Goal: Information Seeking & Learning: Learn about a topic

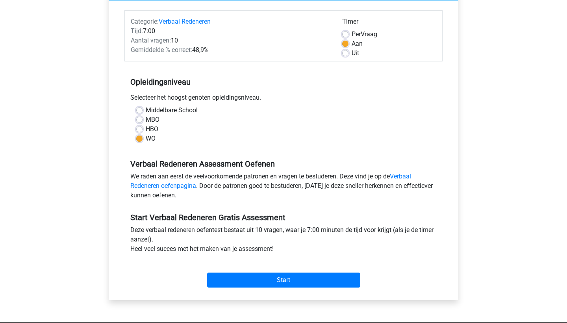
scroll to position [87, 0]
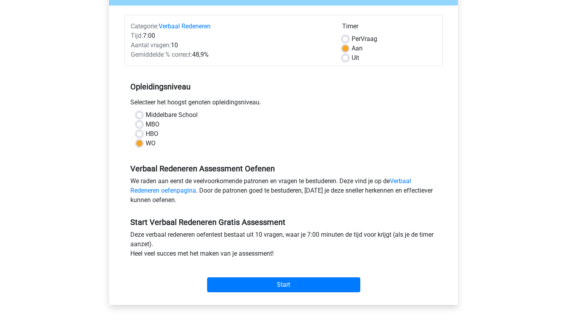
click at [352, 60] on label "Uit" at bounding box center [355, 57] width 7 height 9
click at [345, 60] on input "Uit" at bounding box center [345, 57] width 6 height 8
radio input "true"
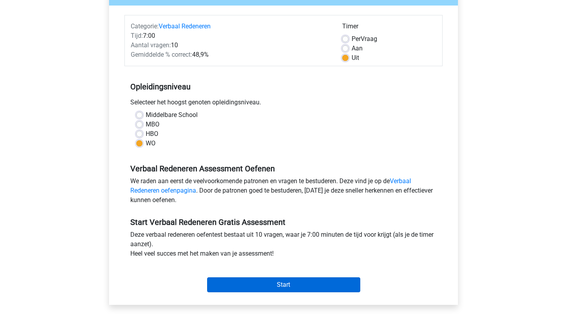
click at [296, 284] on input "Start" at bounding box center [283, 284] width 153 height 15
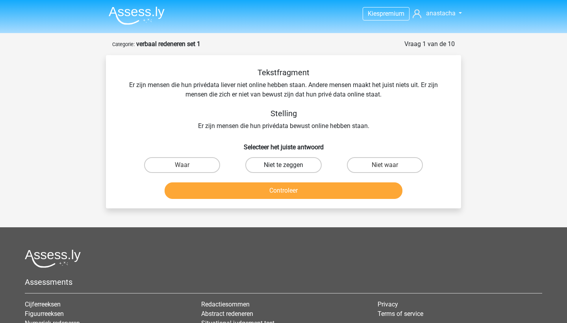
click at [291, 163] on label "Niet te zeggen" at bounding box center [283, 165] width 76 height 16
click at [289, 165] on input "Niet te zeggen" at bounding box center [286, 167] width 5 height 5
radio input "true"
click at [292, 195] on button "Controleer" at bounding box center [284, 190] width 238 height 17
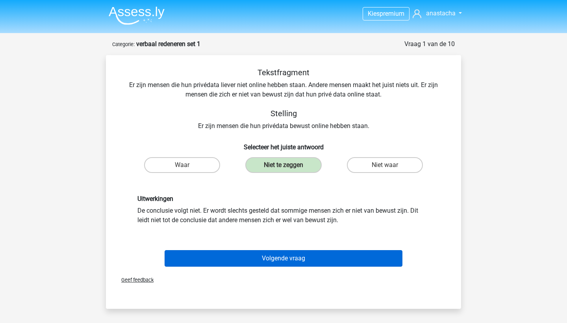
click at [294, 257] on button "Volgende vraag" at bounding box center [284, 258] width 238 height 17
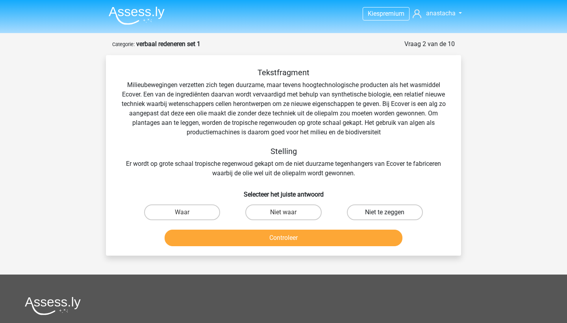
click at [376, 206] on label "Niet te zeggen" at bounding box center [385, 212] width 76 height 16
click at [385, 212] on input "Niet te zeggen" at bounding box center [387, 214] width 5 height 5
radio input "true"
click at [307, 234] on button "Controleer" at bounding box center [284, 238] width 238 height 17
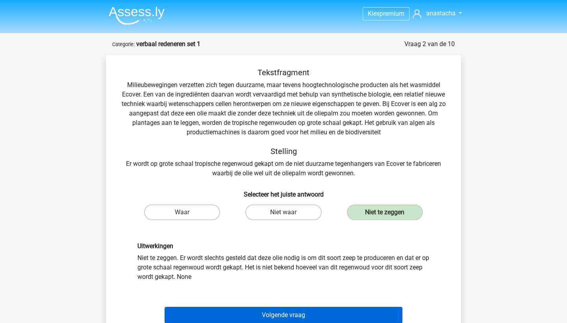
click at [301, 313] on button "Volgende vraag" at bounding box center [284, 315] width 238 height 17
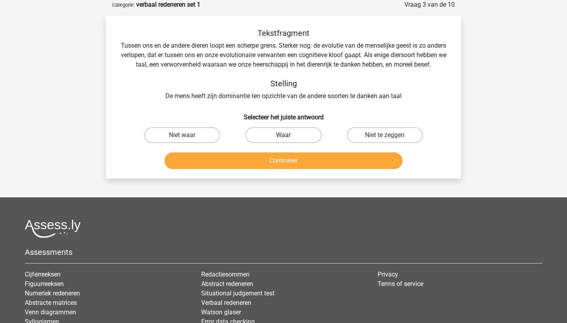
click at [284, 143] on label "Waar" at bounding box center [283, 135] width 76 height 16
click at [284, 140] on input "Waar" at bounding box center [286, 137] width 5 height 5
radio input "true"
click at [285, 169] on button "Controleer" at bounding box center [284, 160] width 238 height 17
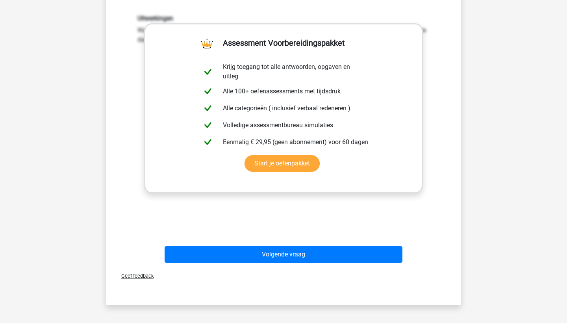
scroll to position [245, 0]
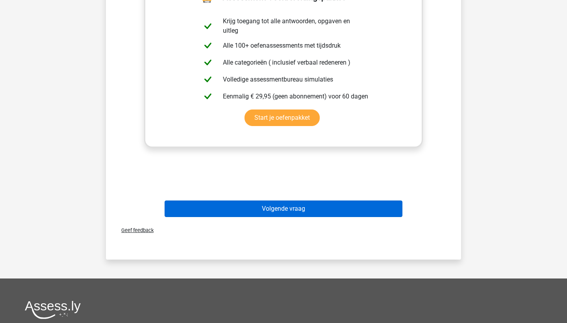
click at [312, 217] on button "Volgende vraag" at bounding box center [284, 208] width 238 height 17
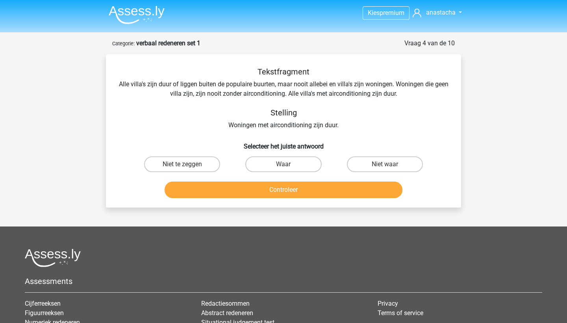
scroll to position [0, 0]
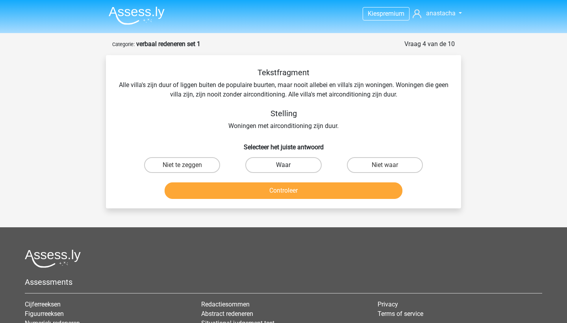
click at [290, 171] on label "Waar" at bounding box center [283, 165] width 76 height 16
click at [289, 170] on input "Waar" at bounding box center [286, 167] width 5 height 5
radio input "true"
click at [292, 187] on button "Controleer" at bounding box center [284, 190] width 238 height 17
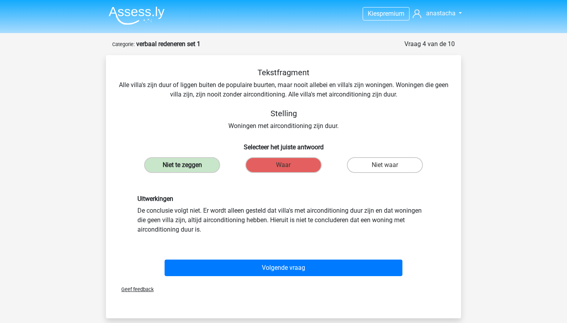
click at [189, 167] on label "Niet te zeggen" at bounding box center [182, 165] width 76 height 16
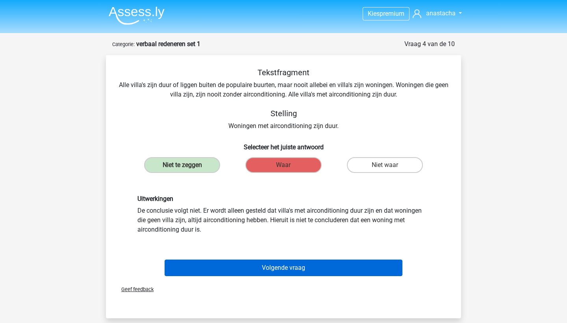
click at [295, 267] on button "Volgende vraag" at bounding box center [284, 268] width 238 height 17
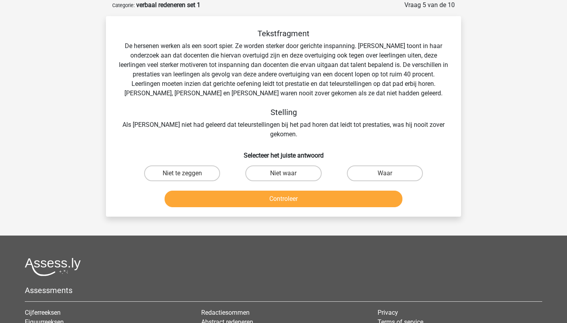
scroll to position [39, 0]
click at [360, 166] on label "Waar" at bounding box center [385, 173] width 76 height 16
click at [385, 173] on input "Waar" at bounding box center [387, 175] width 5 height 5
radio input "true"
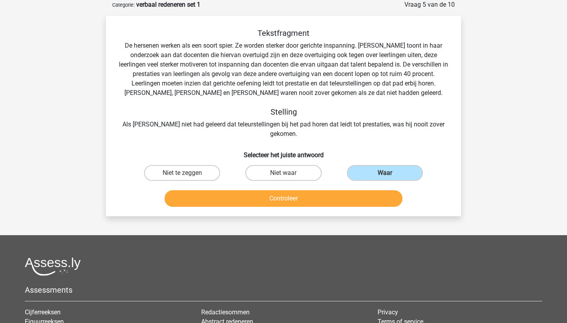
click at [324, 194] on button "Controleer" at bounding box center [284, 198] width 238 height 17
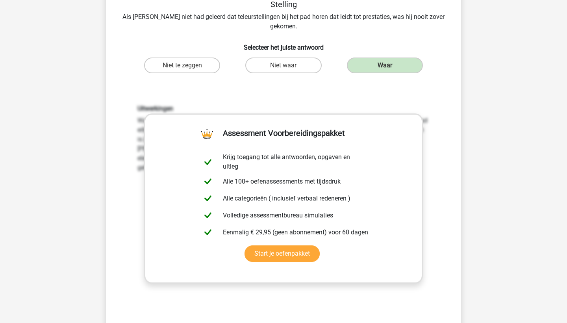
scroll to position [181, 0]
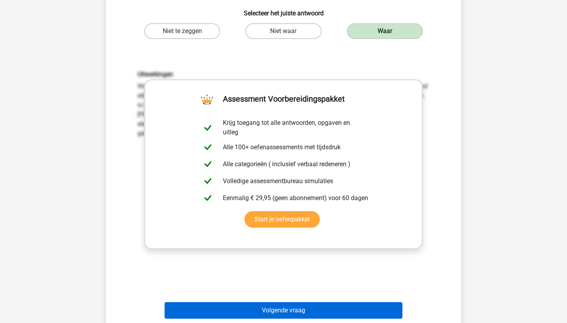
click at [302, 302] on button "Volgende vraag" at bounding box center [284, 310] width 238 height 17
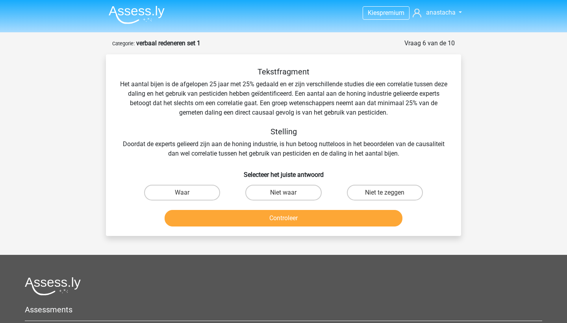
scroll to position [0, 0]
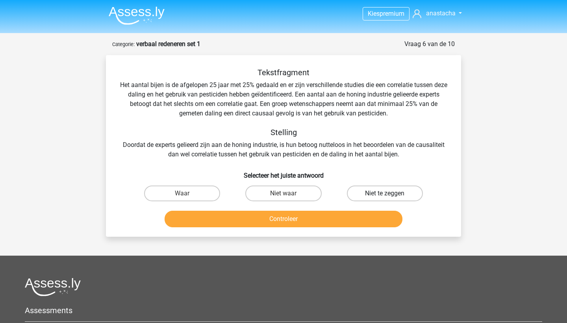
click at [363, 191] on label "Niet te zeggen" at bounding box center [385, 193] width 76 height 16
click at [385, 193] on input "Niet te zeggen" at bounding box center [387, 195] width 5 height 5
radio input "true"
click at [328, 216] on button "Controleer" at bounding box center [284, 219] width 238 height 17
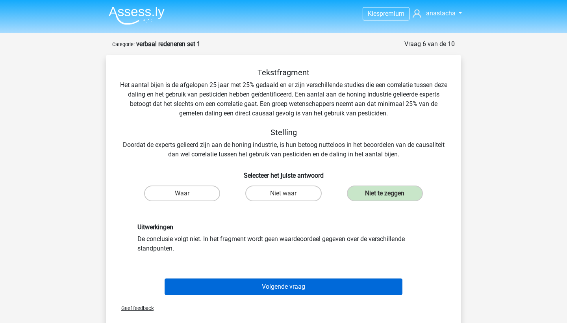
click at [289, 282] on button "Volgende vraag" at bounding box center [284, 286] width 238 height 17
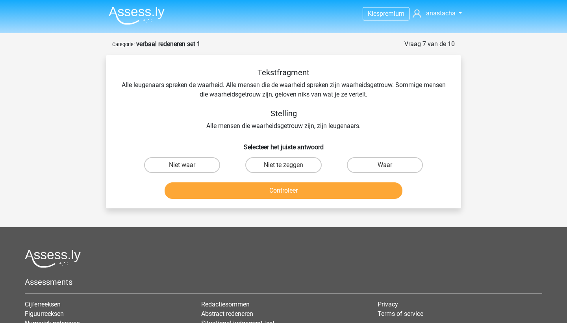
click at [284, 167] on input "Niet te zeggen" at bounding box center [286, 167] width 5 height 5
radio input "true"
click at [287, 188] on button "Controleer" at bounding box center [284, 190] width 238 height 17
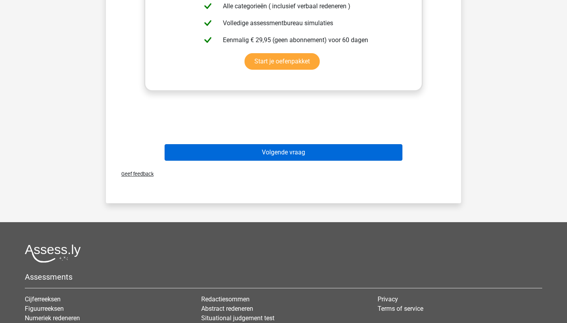
click at [319, 155] on button "Volgende vraag" at bounding box center [284, 152] width 238 height 17
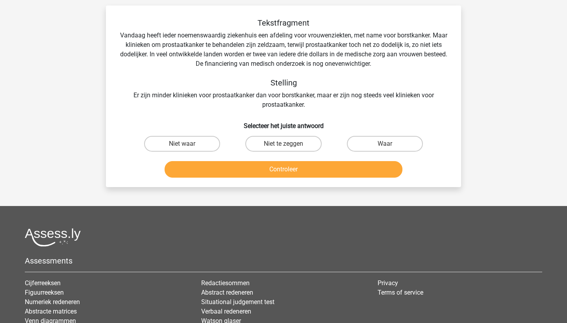
scroll to position [39, 0]
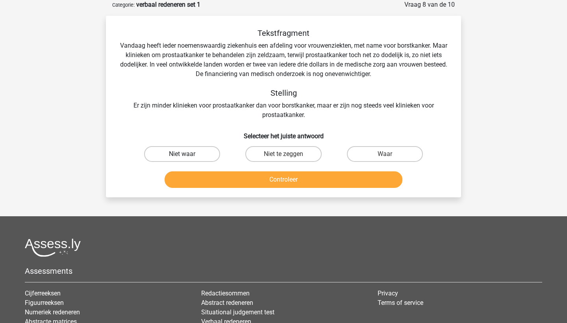
click at [210, 154] on label "Niet waar" at bounding box center [182, 154] width 76 height 16
click at [187, 154] on input "Niet waar" at bounding box center [184, 156] width 5 height 5
radio input "true"
click at [287, 177] on button "Controleer" at bounding box center [284, 179] width 238 height 17
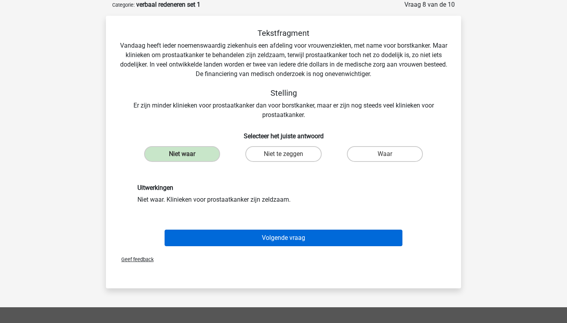
click at [277, 241] on button "Volgende vraag" at bounding box center [284, 238] width 238 height 17
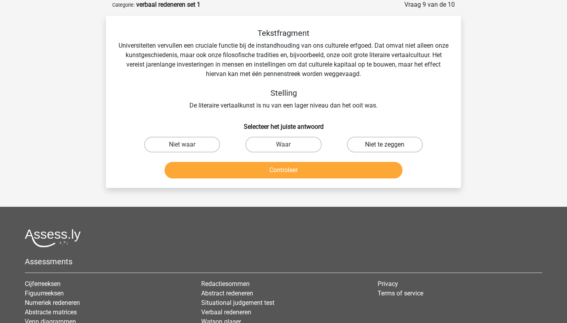
click at [376, 141] on label "Niet te zeggen" at bounding box center [385, 145] width 76 height 16
click at [385, 145] on input "Niet te zeggen" at bounding box center [387, 147] width 5 height 5
radio input "true"
click at [304, 171] on button "Controleer" at bounding box center [284, 170] width 238 height 17
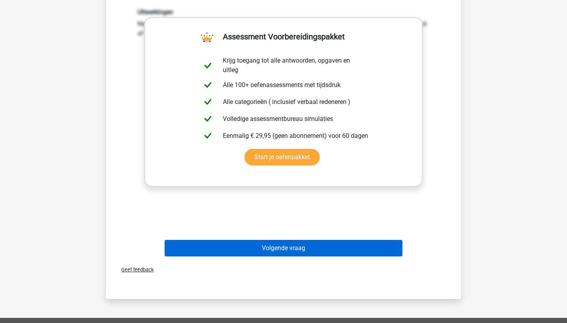
click at [275, 251] on button "Volgende vraag" at bounding box center [284, 248] width 238 height 17
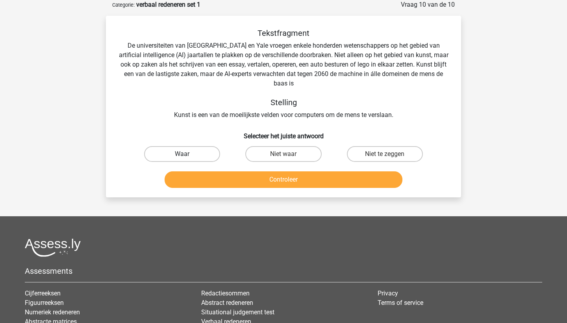
click at [195, 156] on label "Waar" at bounding box center [182, 154] width 76 height 16
click at [187, 156] on input "Waar" at bounding box center [184, 156] width 5 height 5
radio input "true"
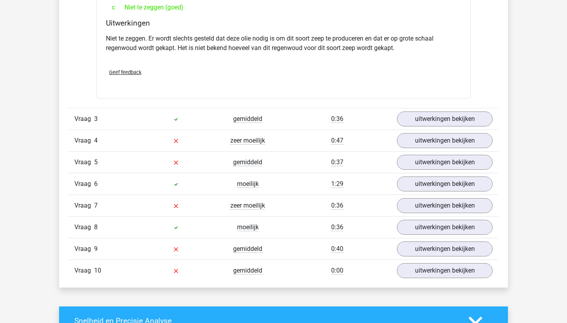
scroll to position [1091, 0]
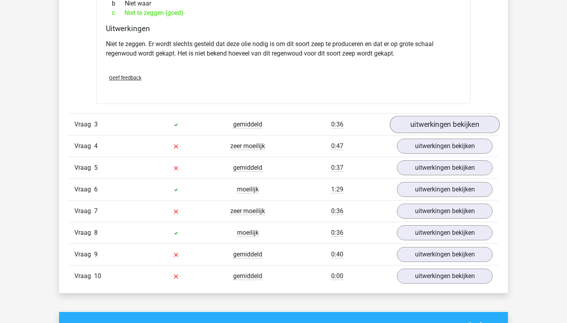
click at [422, 128] on link "uitwerkingen bekijken" at bounding box center [445, 124] width 110 height 17
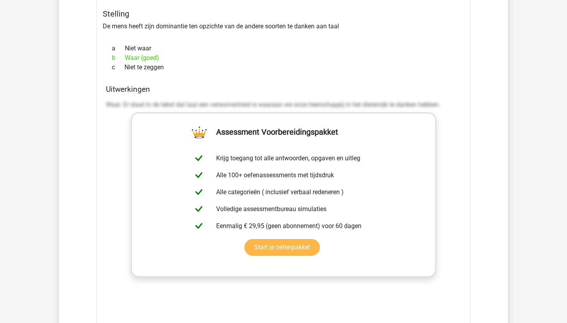
scroll to position [1275, 0]
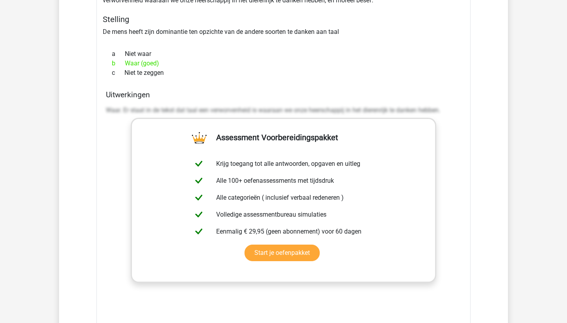
click at [309, 66] on div "b Waar (goed)" at bounding box center [283, 63] width 355 height 9
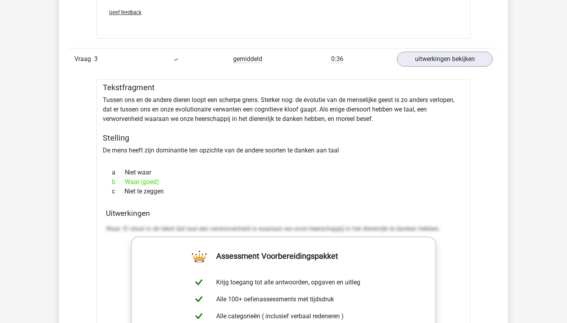
scroll to position [1157, 0]
click at [425, 48] on div "Vraag 3 gemiddeld 0:36 uitwerkingen bekijken" at bounding box center [284, 59] width 430 height 22
click at [424, 57] on link "uitwerkingen bekijken" at bounding box center [445, 58] width 110 height 17
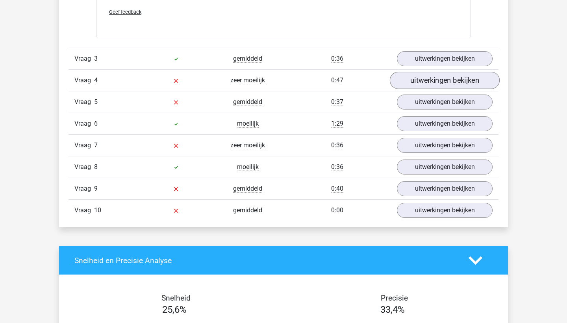
click at [417, 79] on link "uitwerkingen bekijken" at bounding box center [445, 80] width 110 height 17
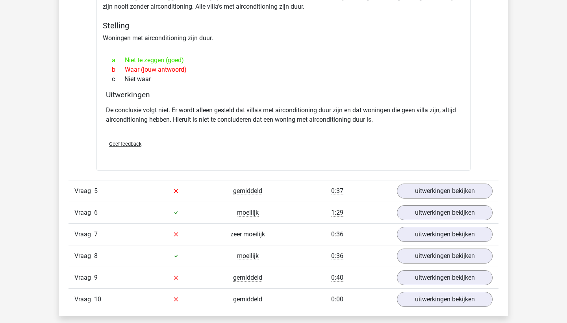
scroll to position [1312, 0]
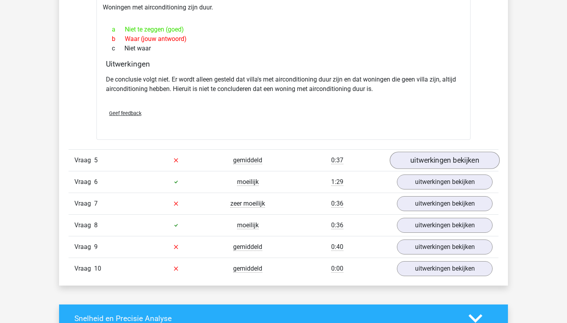
click at [431, 153] on link "uitwerkingen bekijken" at bounding box center [445, 160] width 110 height 17
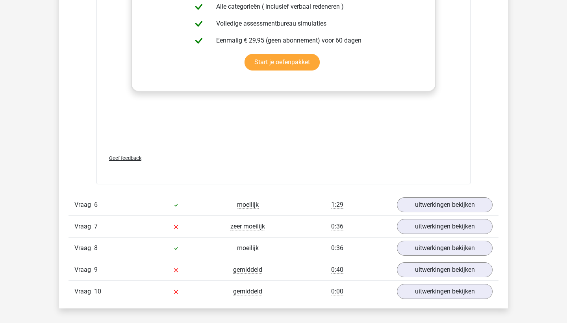
scroll to position [1764, 0]
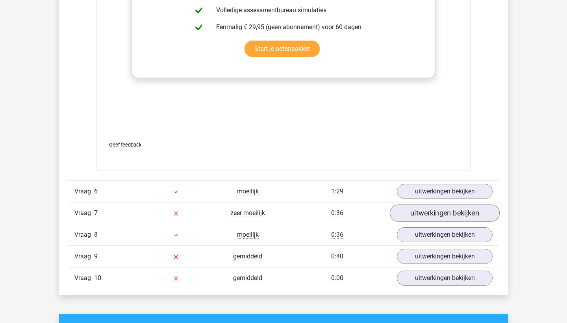
click at [411, 211] on link "uitwerkingen bekijken" at bounding box center [445, 212] width 110 height 17
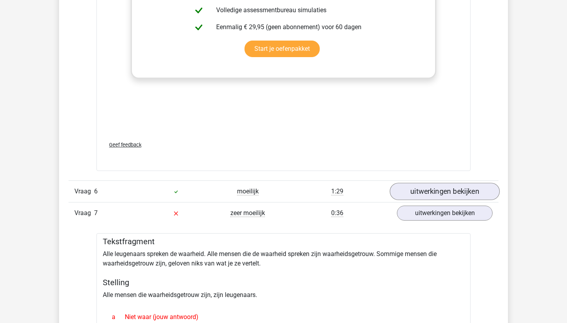
click at [411, 196] on link "uitwerkingen bekijken" at bounding box center [445, 191] width 110 height 17
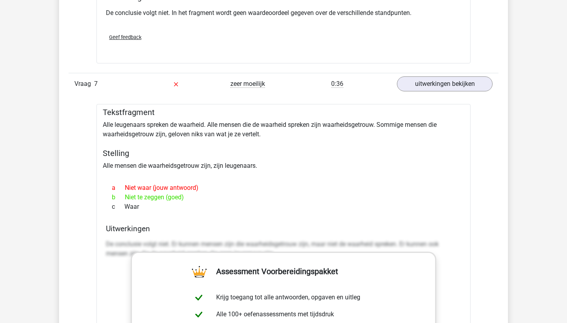
scroll to position [2127, 0]
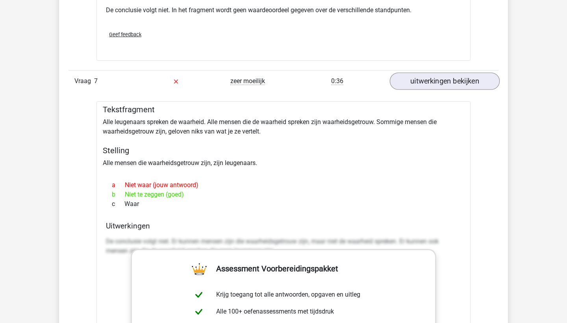
click at [445, 79] on link "uitwerkingen bekijken" at bounding box center [445, 80] width 110 height 17
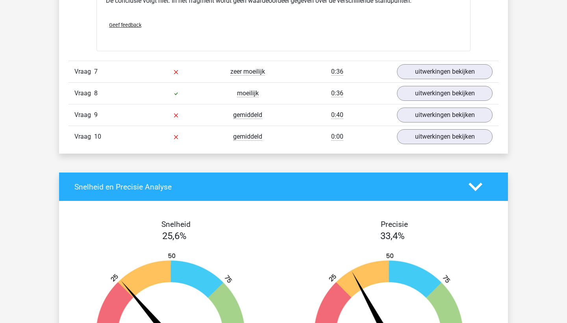
scroll to position [2138, 0]
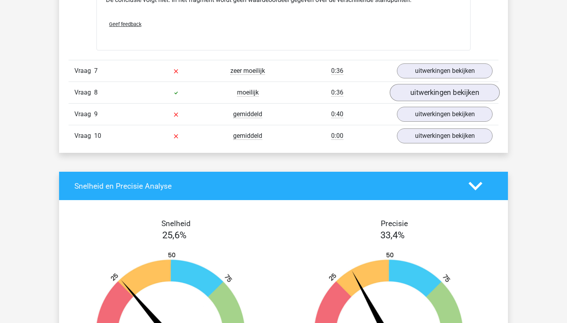
click at [404, 96] on link "uitwerkingen bekijken" at bounding box center [445, 92] width 110 height 17
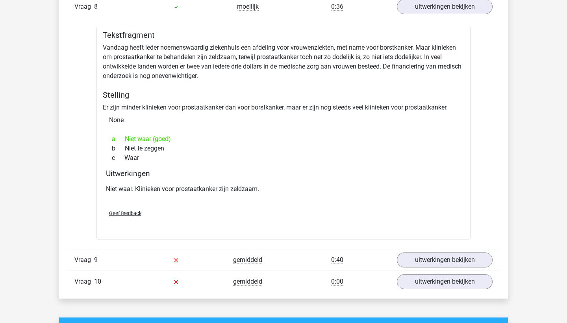
scroll to position [2231, 0]
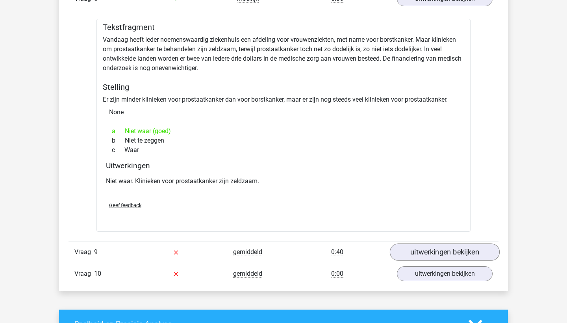
click at [424, 250] on link "uitwerkingen bekijken" at bounding box center [445, 251] width 110 height 17
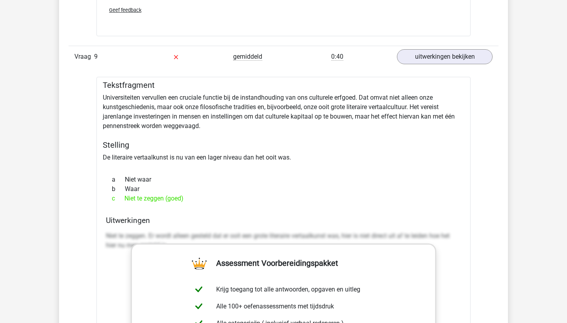
scroll to position [2428, 0]
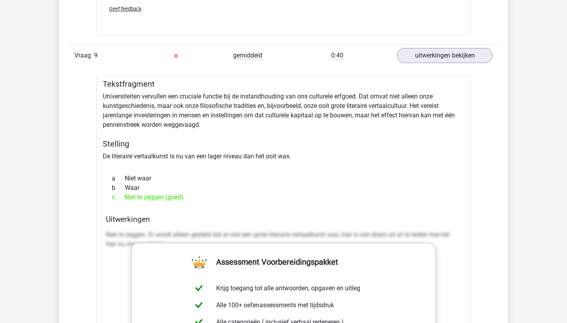
click at [354, 166] on div at bounding box center [284, 164] width 362 height 6
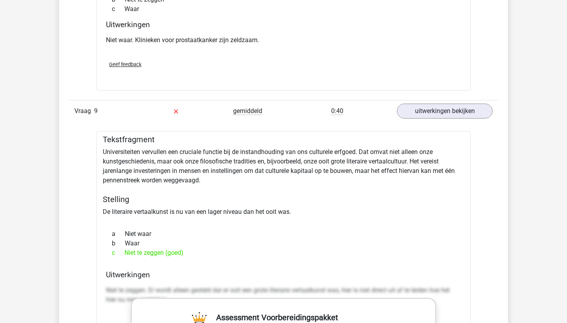
scroll to position [2373, 0]
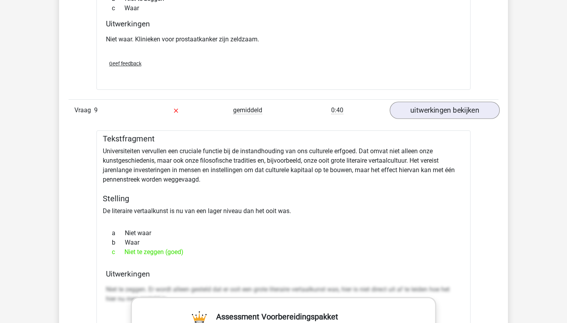
click at [432, 110] on link "uitwerkingen bekijken" at bounding box center [445, 110] width 110 height 17
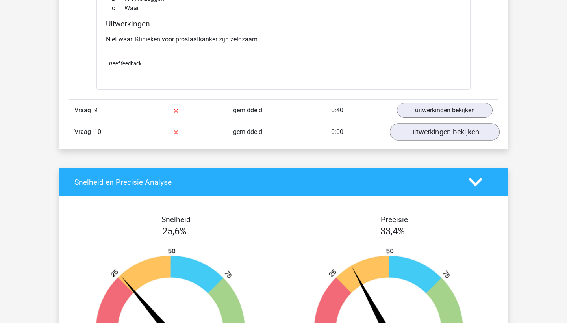
click at [419, 135] on link "uitwerkingen bekijken" at bounding box center [445, 131] width 110 height 17
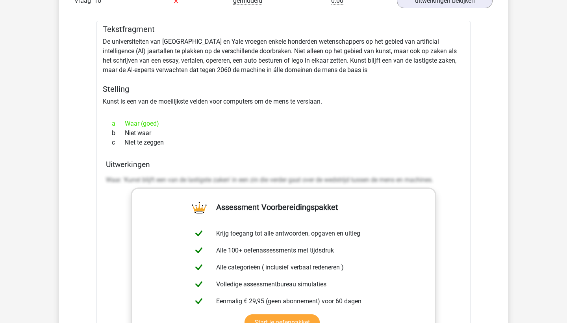
scroll to position [2541, 0]
